Goal: Task Accomplishment & Management: Manage account settings

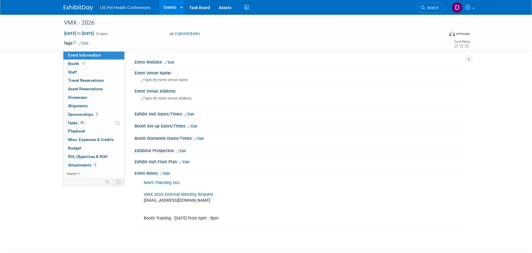
click at [165, 10] on link "Events" at bounding box center [169, 7] width 21 height 15
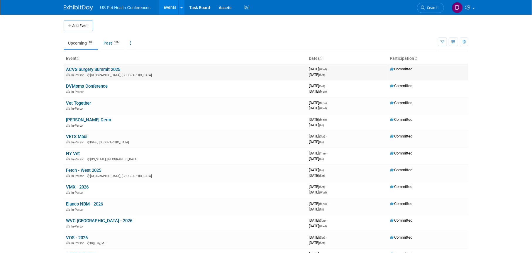
click at [105, 67] on link "ACVS Surgery Summit 2025" at bounding box center [93, 69] width 54 height 5
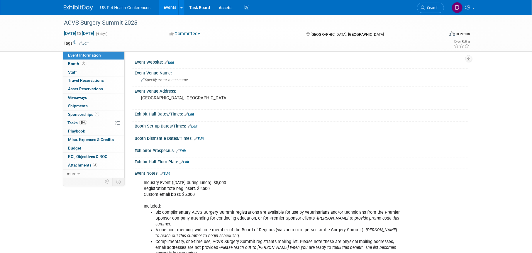
click at [167, 173] on link "Edit" at bounding box center [165, 173] width 10 height 4
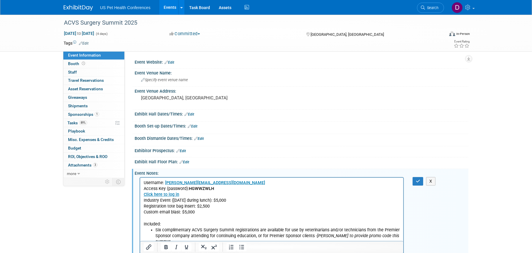
click at [182, 194] on p "Click here to log in" at bounding box center [271, 194] width 256 height 6
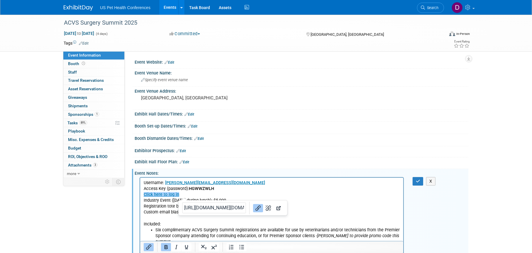
click at [183, 193] on p "Click here to log in﻿" at bounding box center [271, 194] width 256 height 6
click at [188, 193] on p "Click here to log in﻿" at bounding box center [271, 194] width 256 height 6
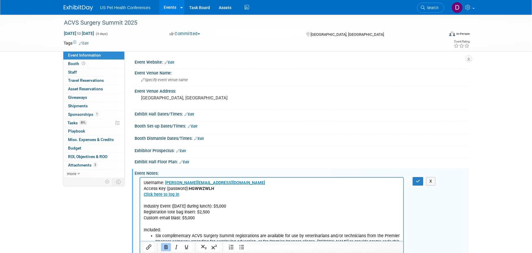
click at [241, 195] on p "Click here to log in﻿" at bounding box center [271, 194] width 256 height 6
click at [415, 177] on button "button" at bounding box center [417, 181] width 11 height 8
